Goal: Transaction & Acquisition: Purchase product/service

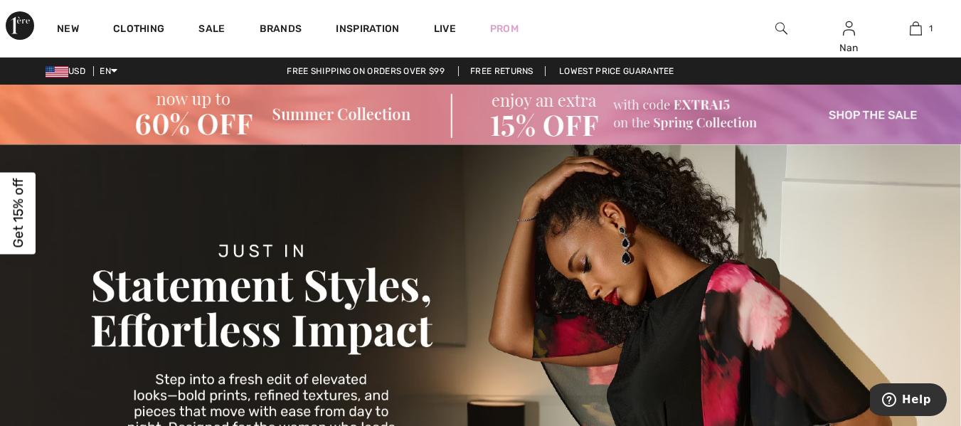
click at [915, 32] on div "Close dialog Want 15% off your first order? You're just one step away from excl…" at bounding box center [480, 213] width 961 height 426
click at [915, 32] on img at bounding box center [916, 28] width 12 height 17
